Goal: Task Accomplishment & Management: Complete application form

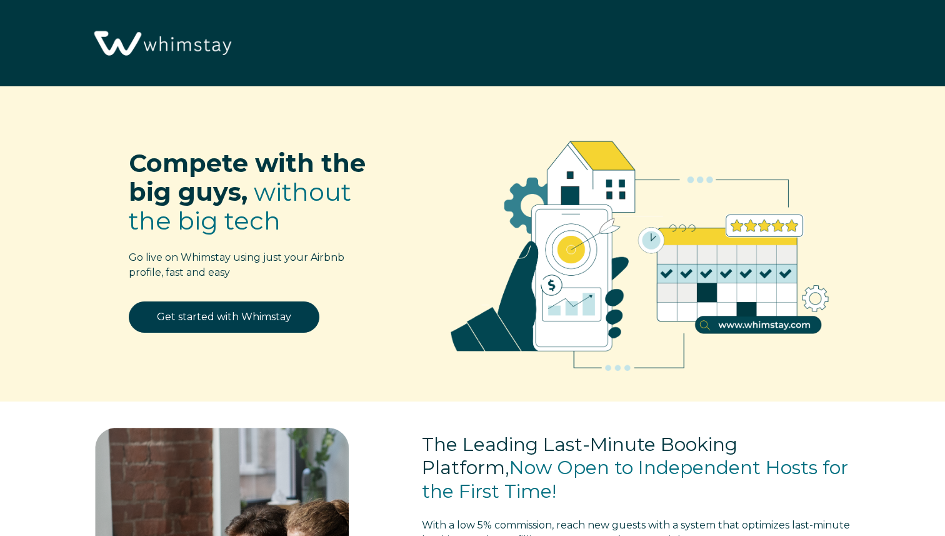
select select "US"
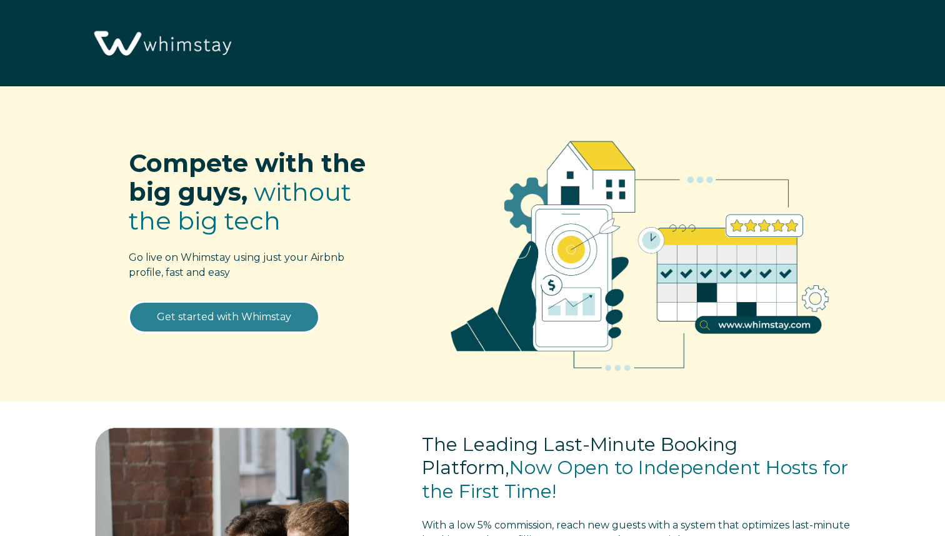
click at [265, 308] on link "Get started with Whimstay" at bounding box center [224, 316] width 191 height 31
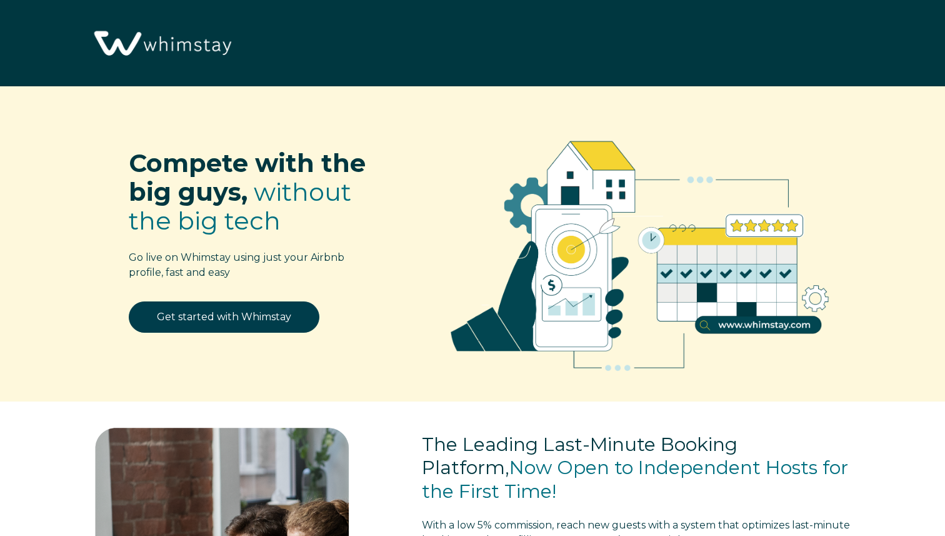
scroll to position [1540, 0]
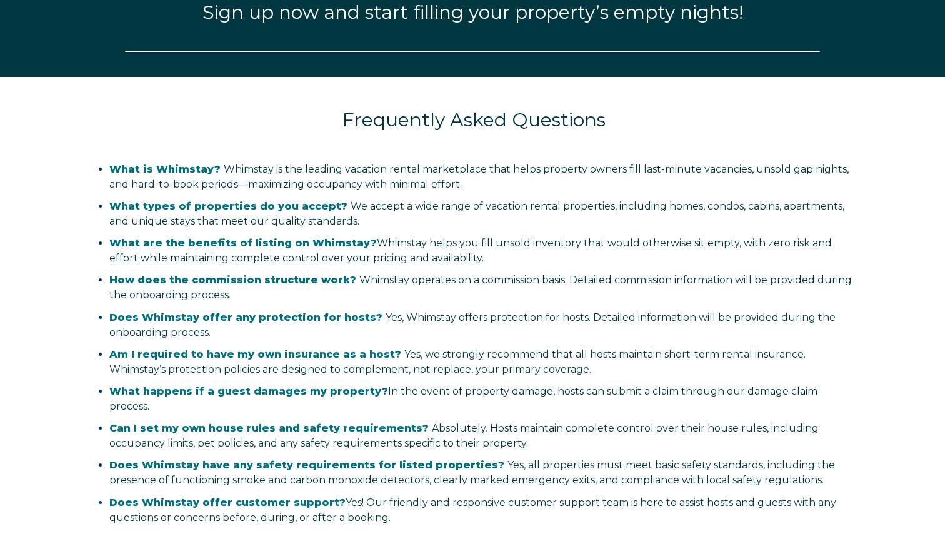
select select "US"
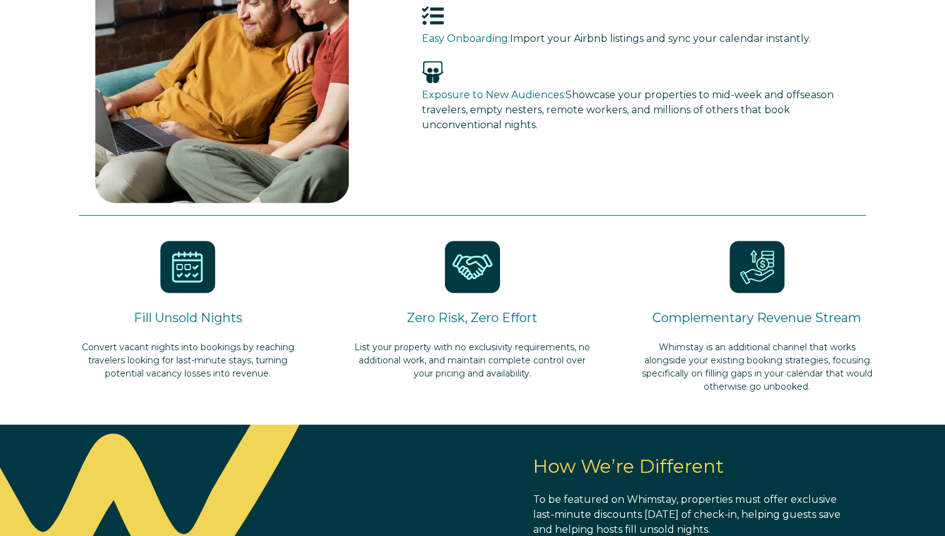
scroll to position [0, 0]
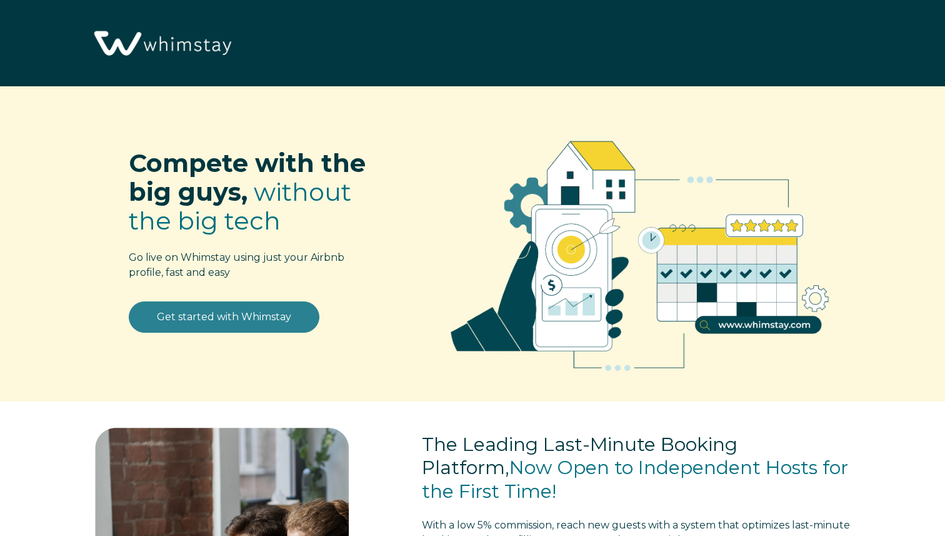
click at [256, 326] on link "Get started with Whimstay" at bounding box center [224, 316] width 191 height 31
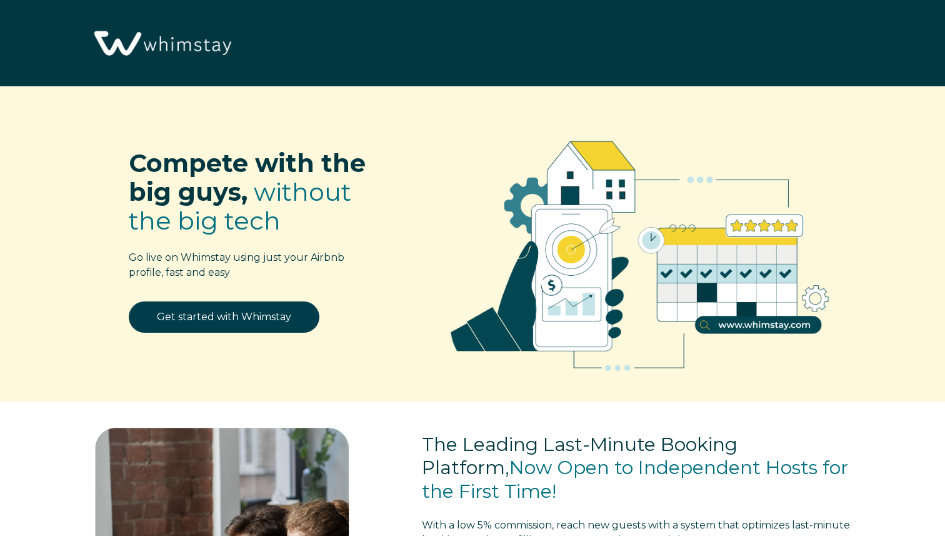
select select "US"
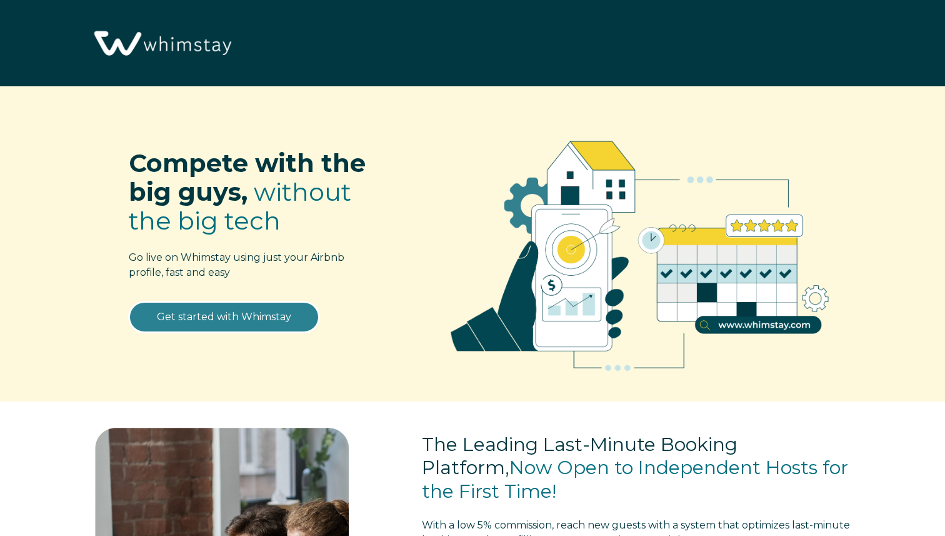
click at [256, 326] on link "Get started with Whimstay" at bounding box center [224, 316] width 191 height 31
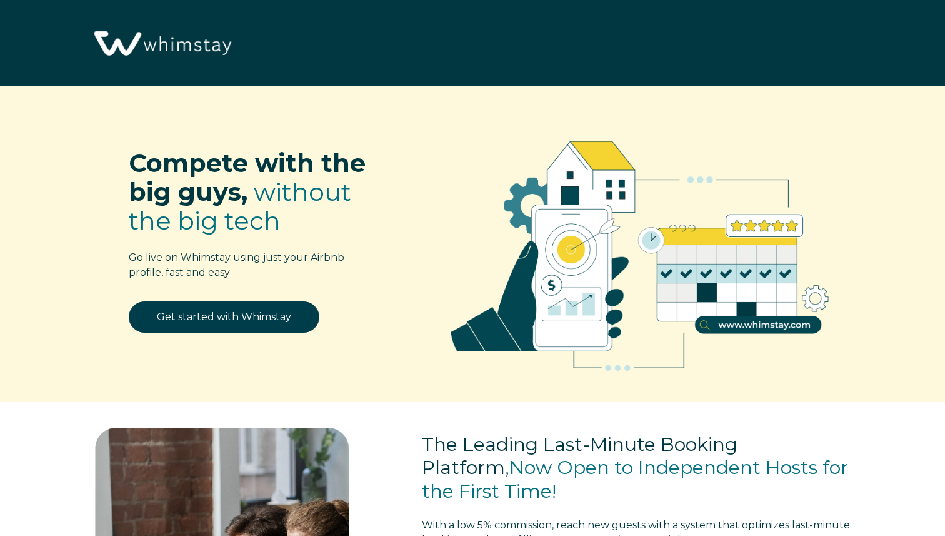
select select "US"
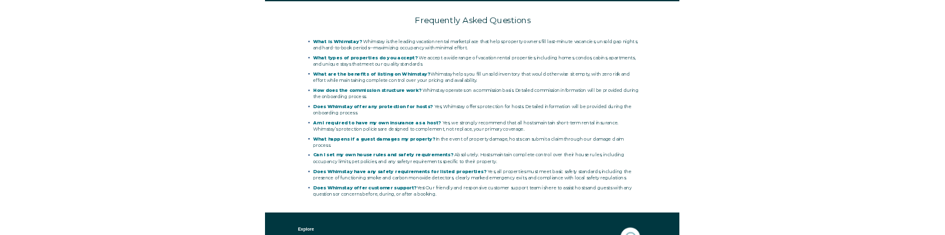
scroll to position [2195, 0]
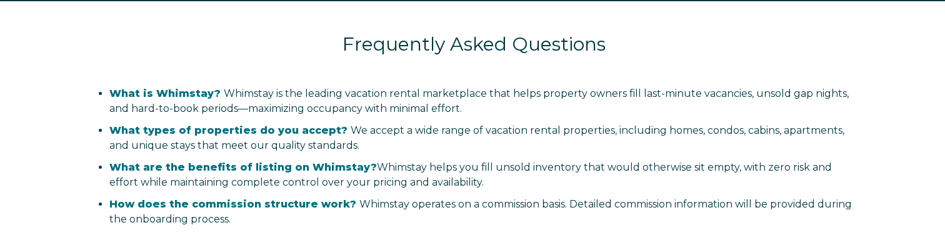
select select "US"
